Goal: Transaction & Acquisition: Purchase product/service

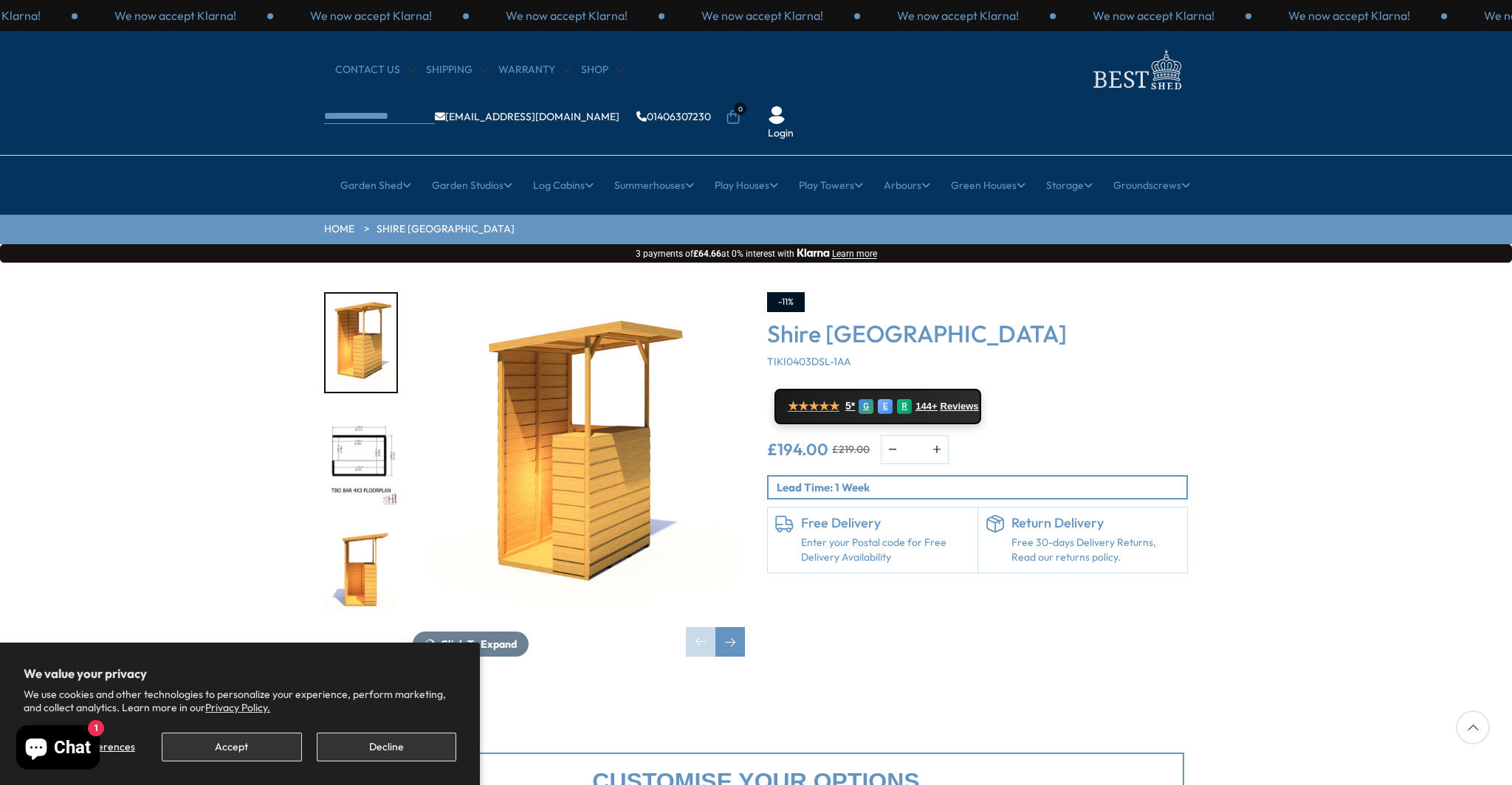
click at [365, 525] on img "3 / 9" at bounding box center [361, 574] width 71 height 99
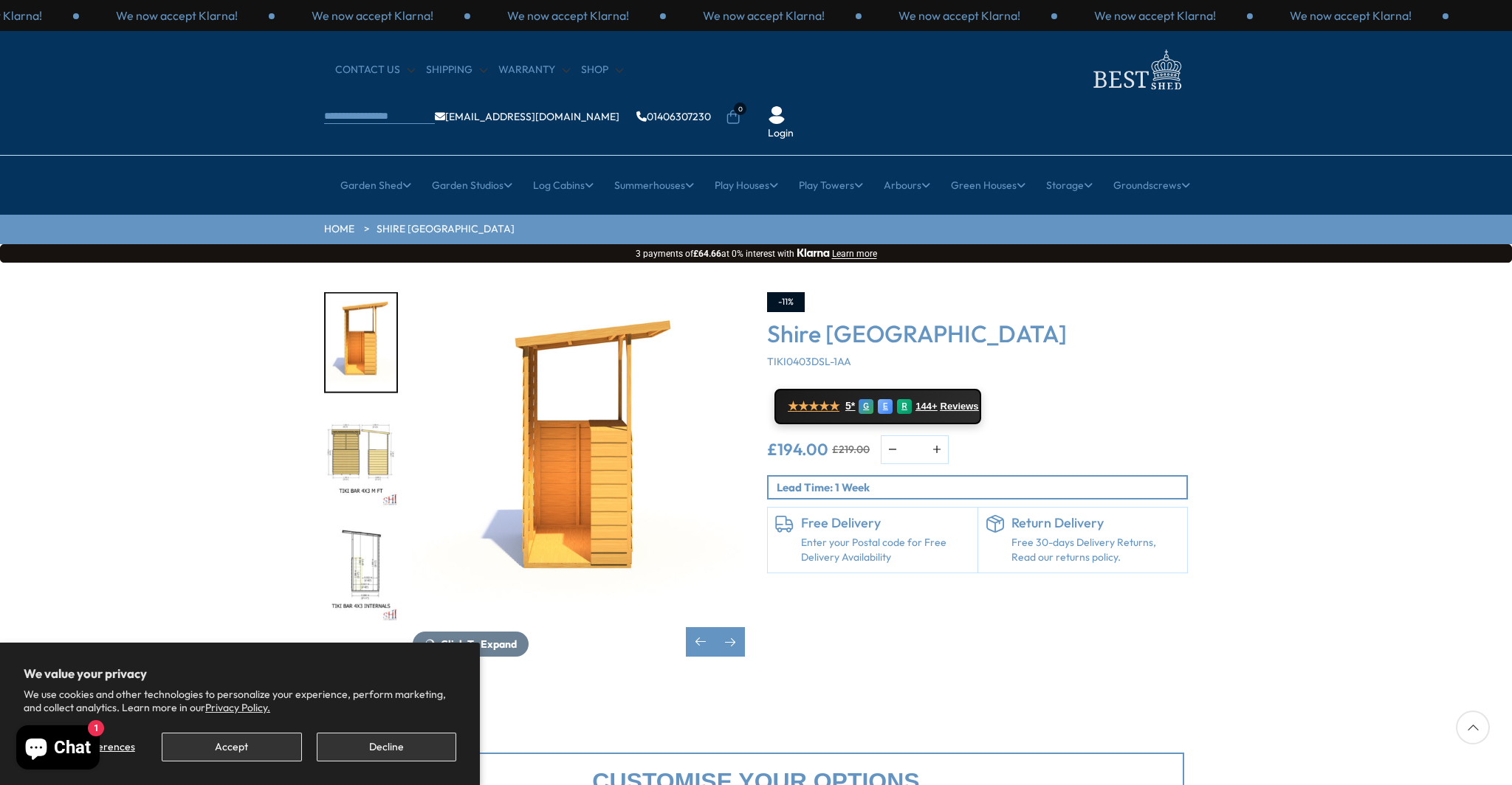
click at [365, 525] on img "5 / 9" at bounding box center [361, 574] width 71 height 99
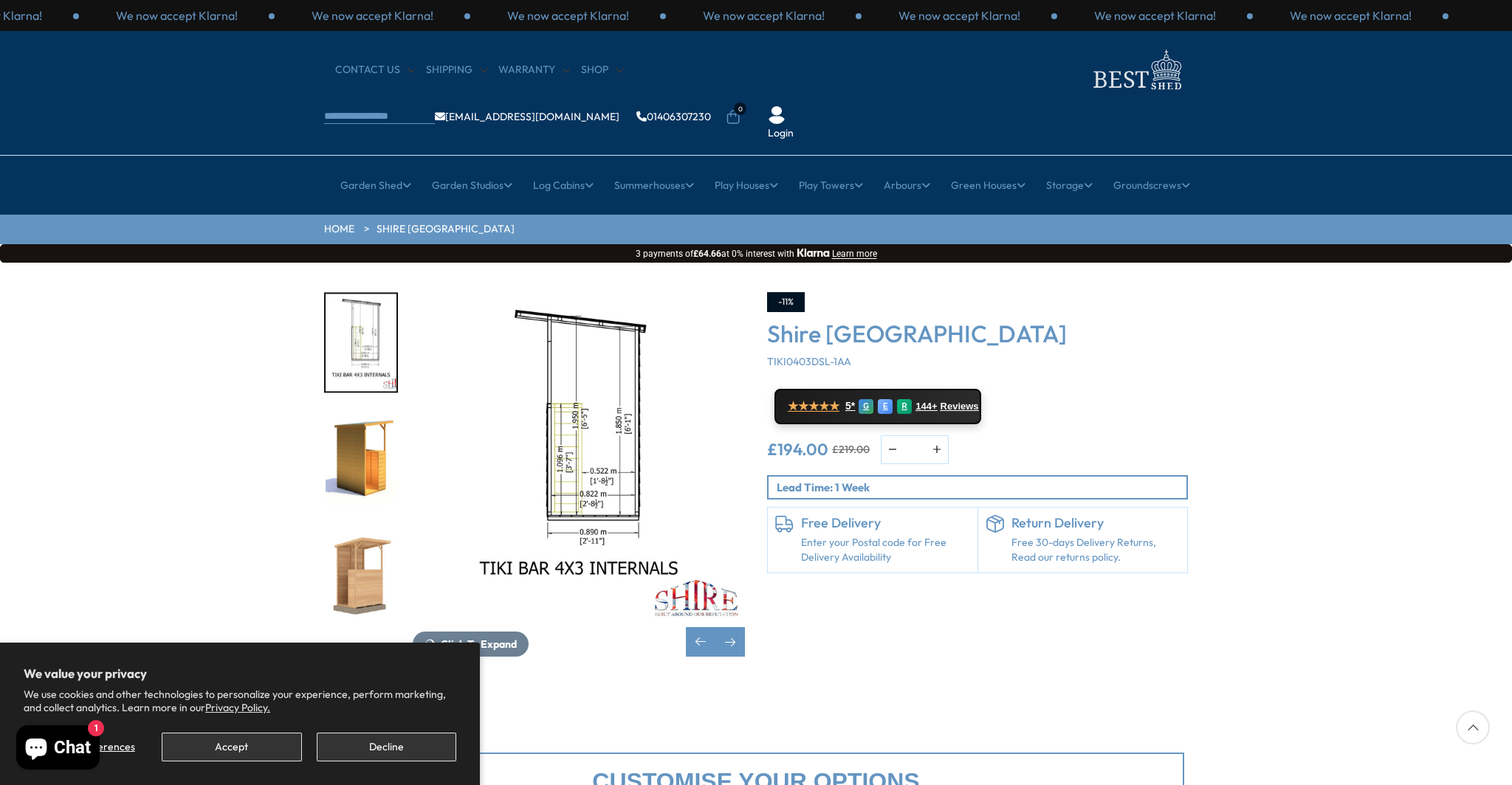
click at [365, 525] on img "7 / 9" at bounding box center [361, 574] width 71 height 99
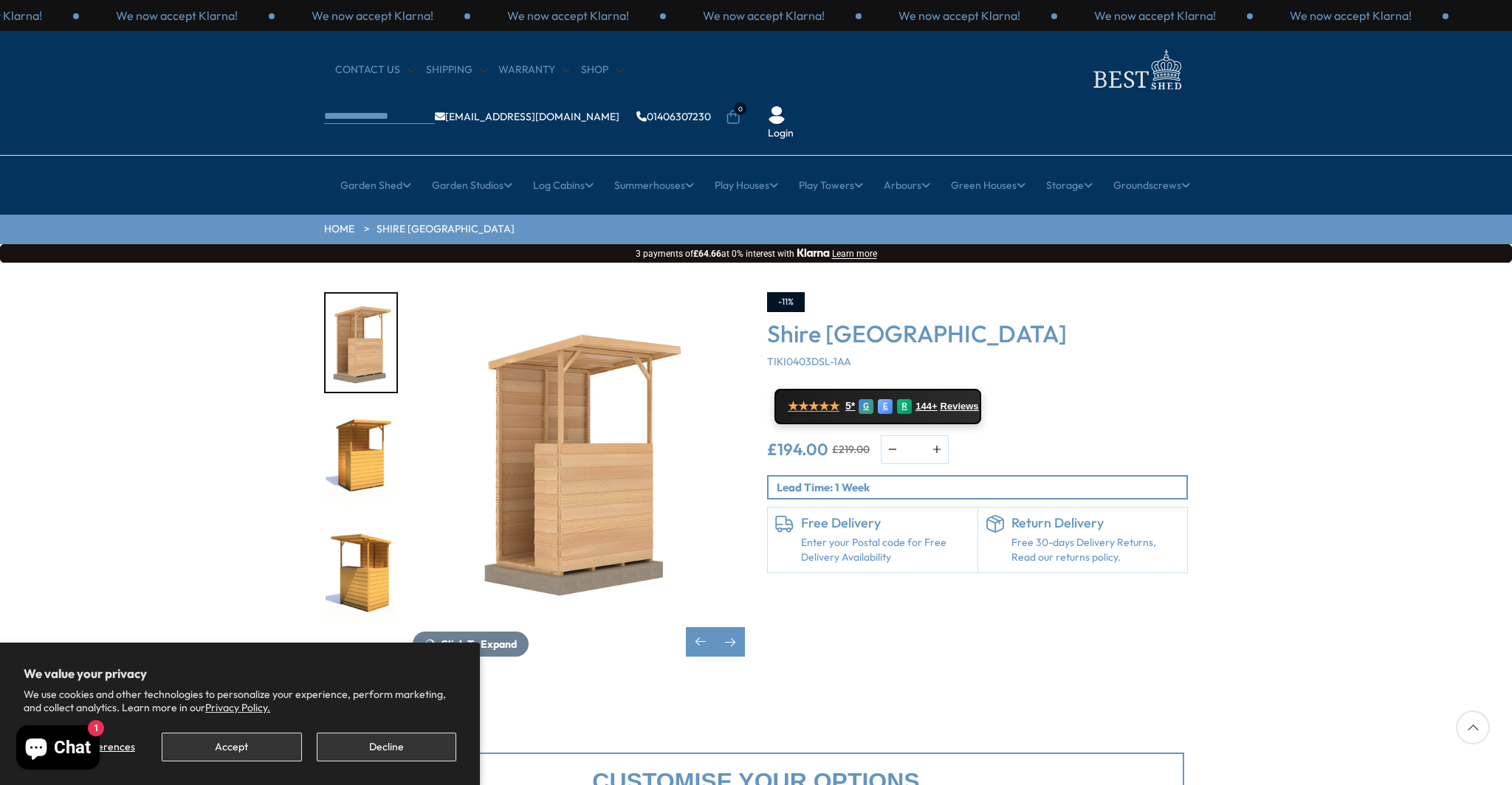
click at [365, 525] on img "9 / 9" at bounding box center [361, 574] width 71 height 99
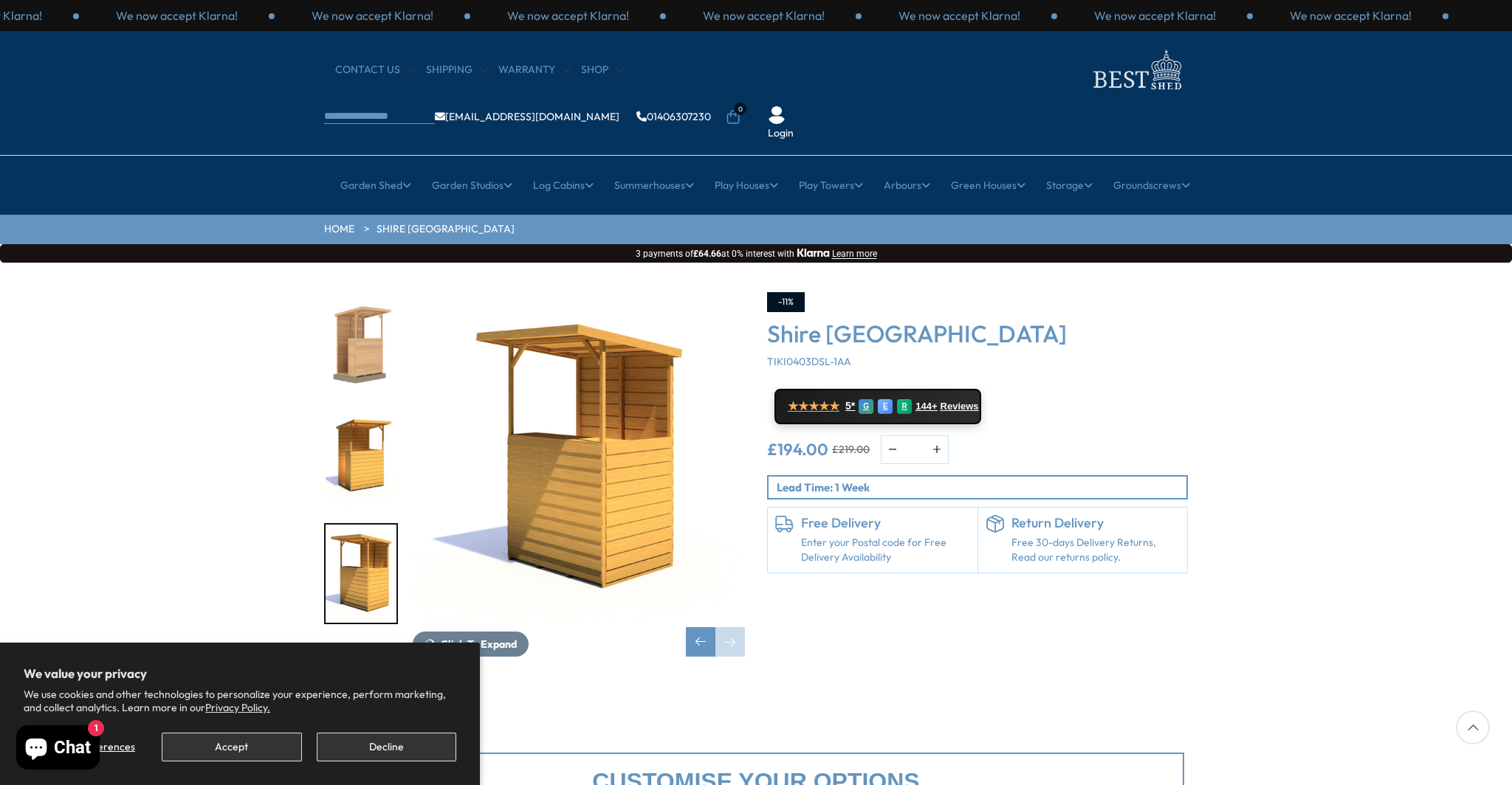
click at [365, 525] on img "9 / 9" at bounding box center [361, 574] width 71 height 99
click at [351, 410] on img "8 / 9" at bounding box center [361, 459] width 71 height 99
click at [349, 525] on img "9 / 9" at bounding box center [361, 574] width 71 height 99
click at [372, 330] on img "7 / 9" at bounding box center [361, 343] width 71 height 99
